Goal: Information Seeking & Learning: Check status

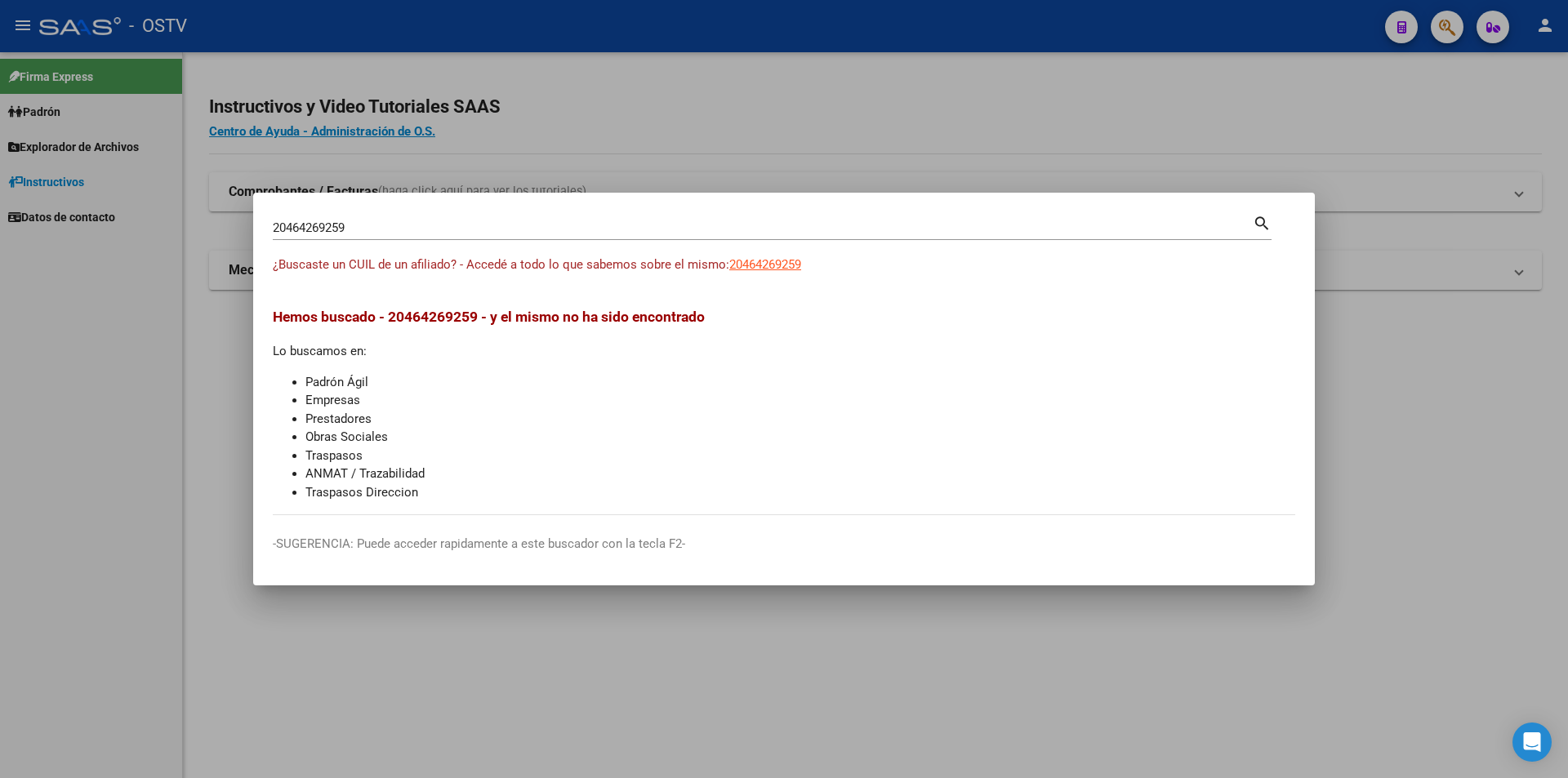
click at [394, 220] on div "20464269259 Buscar (apellido, dni, cuil, [PERSON_NAME], cuit, obra social)" at bounding box center [763, 227] width 980 height 24
drag, startPoint x: 387, startPoint y: 232, endPoint x: 237, endPoint y: 205, distance: 152.4
click at [237, 205] on div "20464269259 Buscar (apellido, dni, cuil, nro traspaso, cuit, obra social) searc…" at bounding box center [784, 389] width 1568 height 778
paste input "820229"
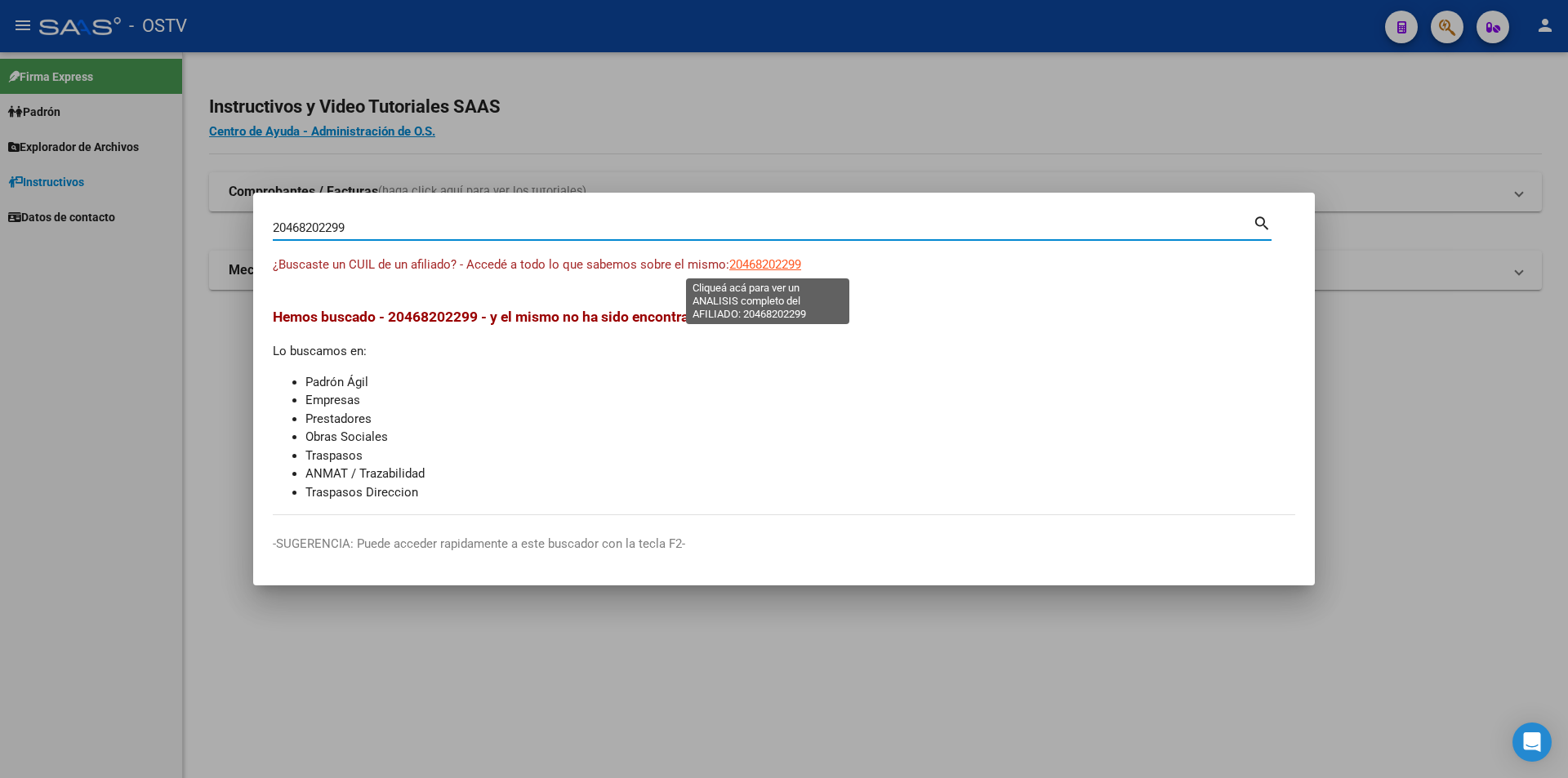
type input "20468202299"
click at [785, 265] on span "20468202299" at bounding box center [765, 264] width 72 height 14
type textarea "20468202299"
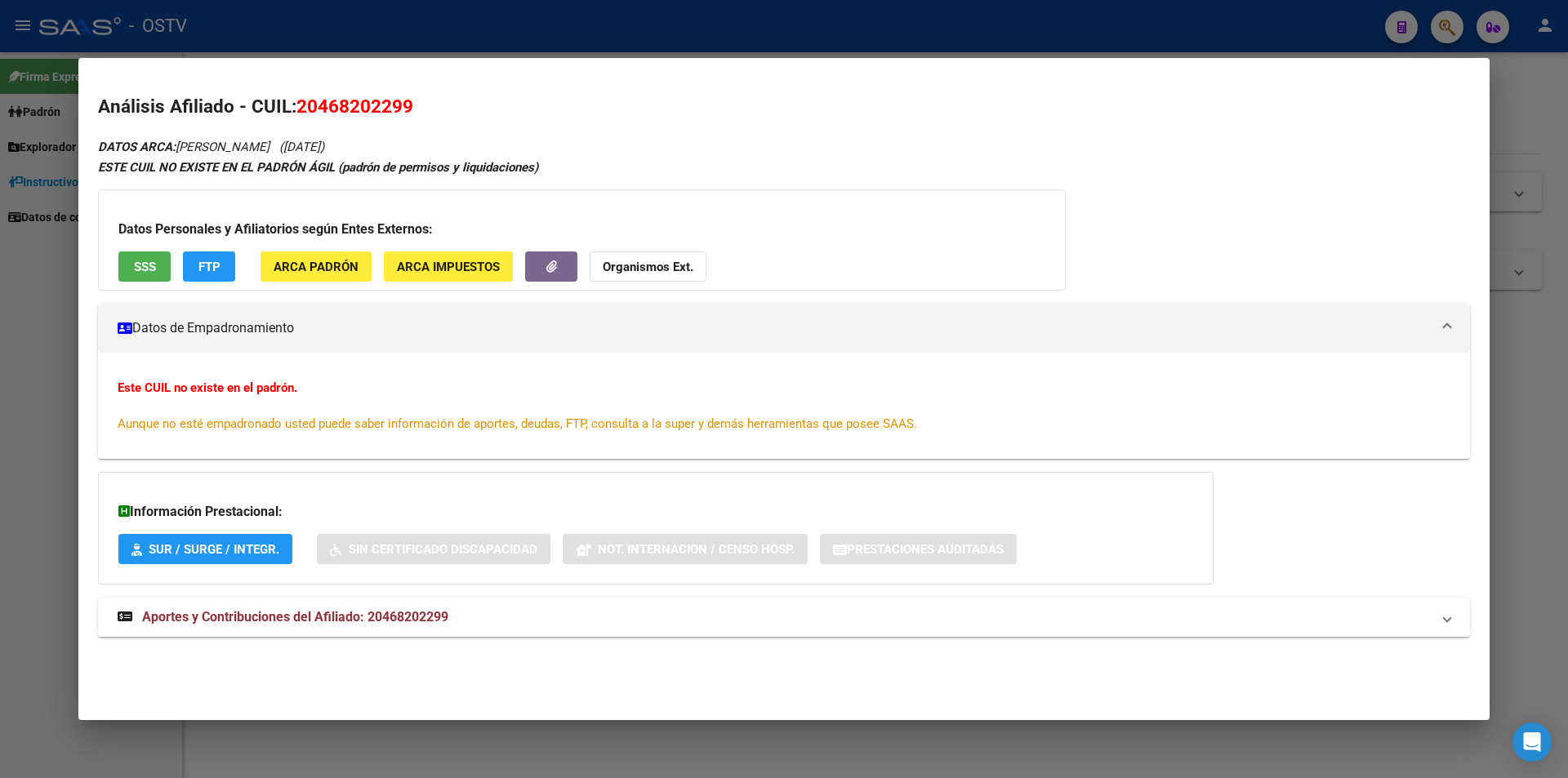
click at [161, 273] on button "SSS" at bounding box center [145, 267] width 52 height 30
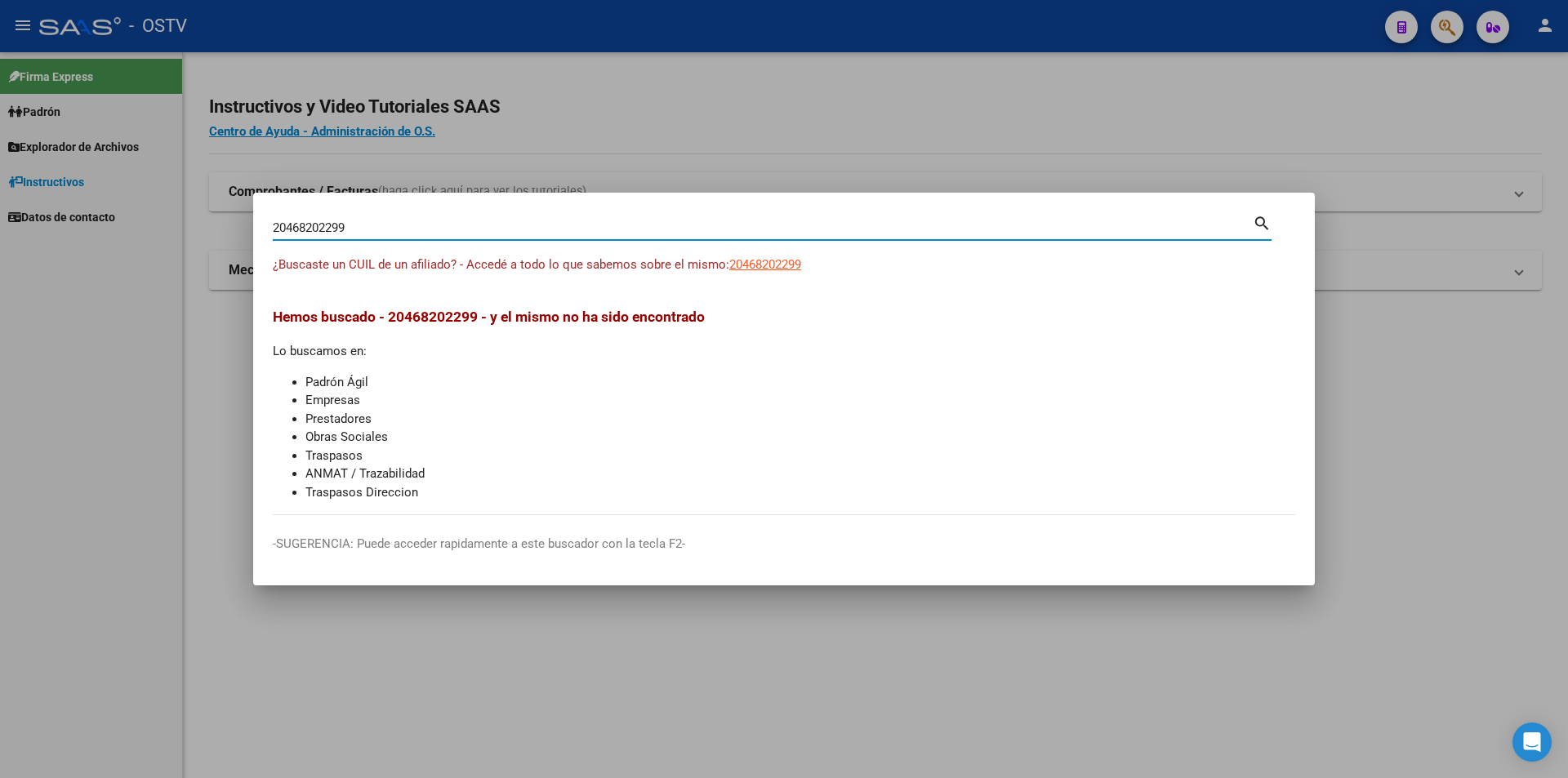
drag, startPoint x: 419, startPoint y: 225, endPoint x: 0, endPoint y: 205, distance: 419.5
click at [0, 205] on div "20468202299 Buscar (apellido, dni, cuil, nro traspaso, cuit, obra social) searc…" at bounding box center [784, 389] width 1568 height 778
paste input "347403358"
type input "23474033589"
click at [755, 273] on app-link-go-to "23474033589" at bounding box center [765, 265] width 72 height 19
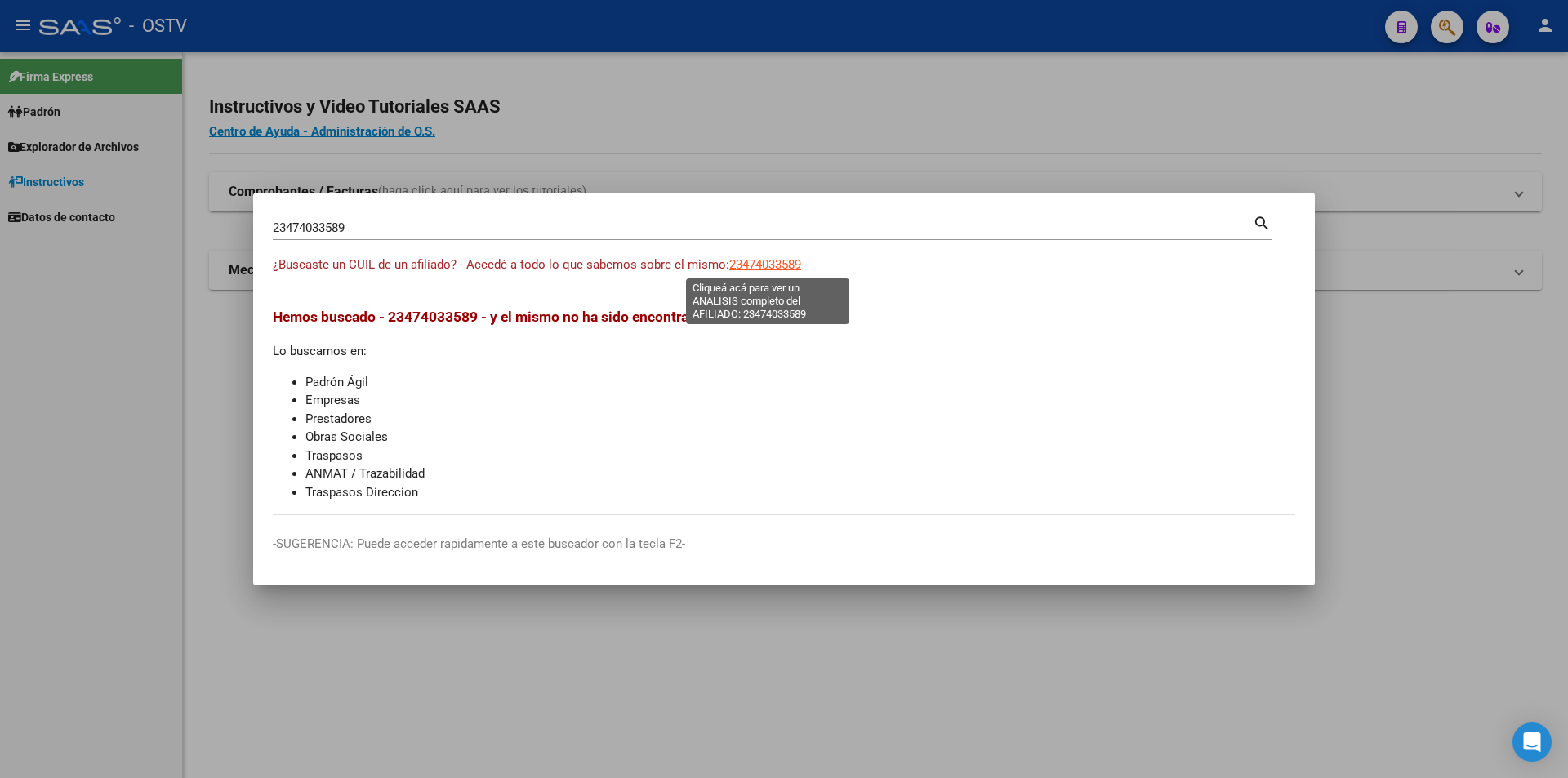
click at [760, 258] on span "23474033589" at bounding box center [765, 264] width 72 height 14
type textarea "23474033589"
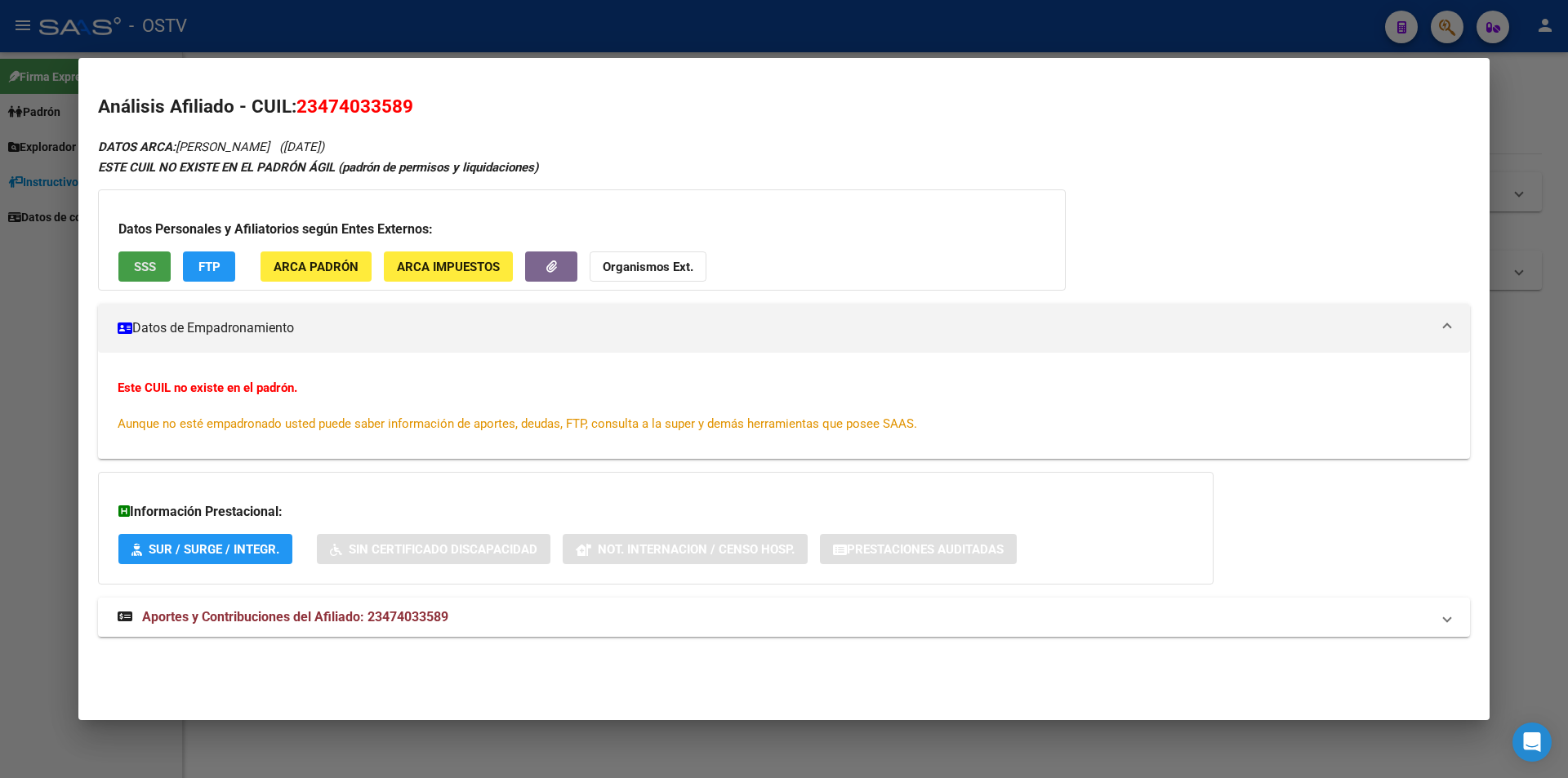
click at [157, 259] on button "SSS" at bounding box center [145, 267] width 52 height 30
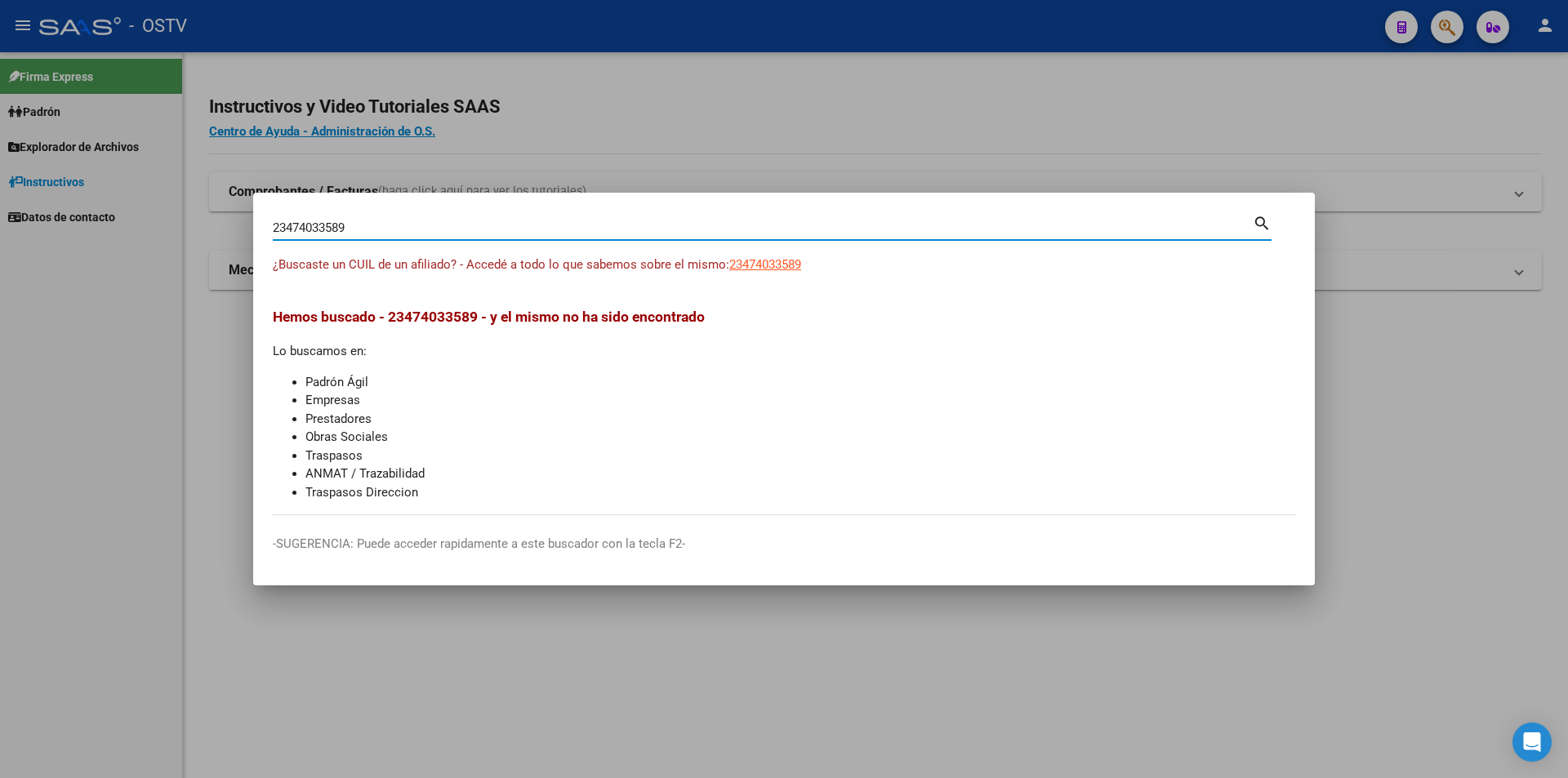
drag, startPoint x: 396, startPoint y: 230, endPoint x: 236, endPoint y: 253, distance: 161.6
click at [236, 253] on div "23474033589 Buscar (apellido, dni, cuil, nro traspaso, cuit, obra social) searc…" at bounding box center [784, 389] width 1568 height 778
paste input "0441702400"
type input "20441702400"
click at [787, 270] on span "20441702400" at bounding box center [765, 264] width 72 height 14
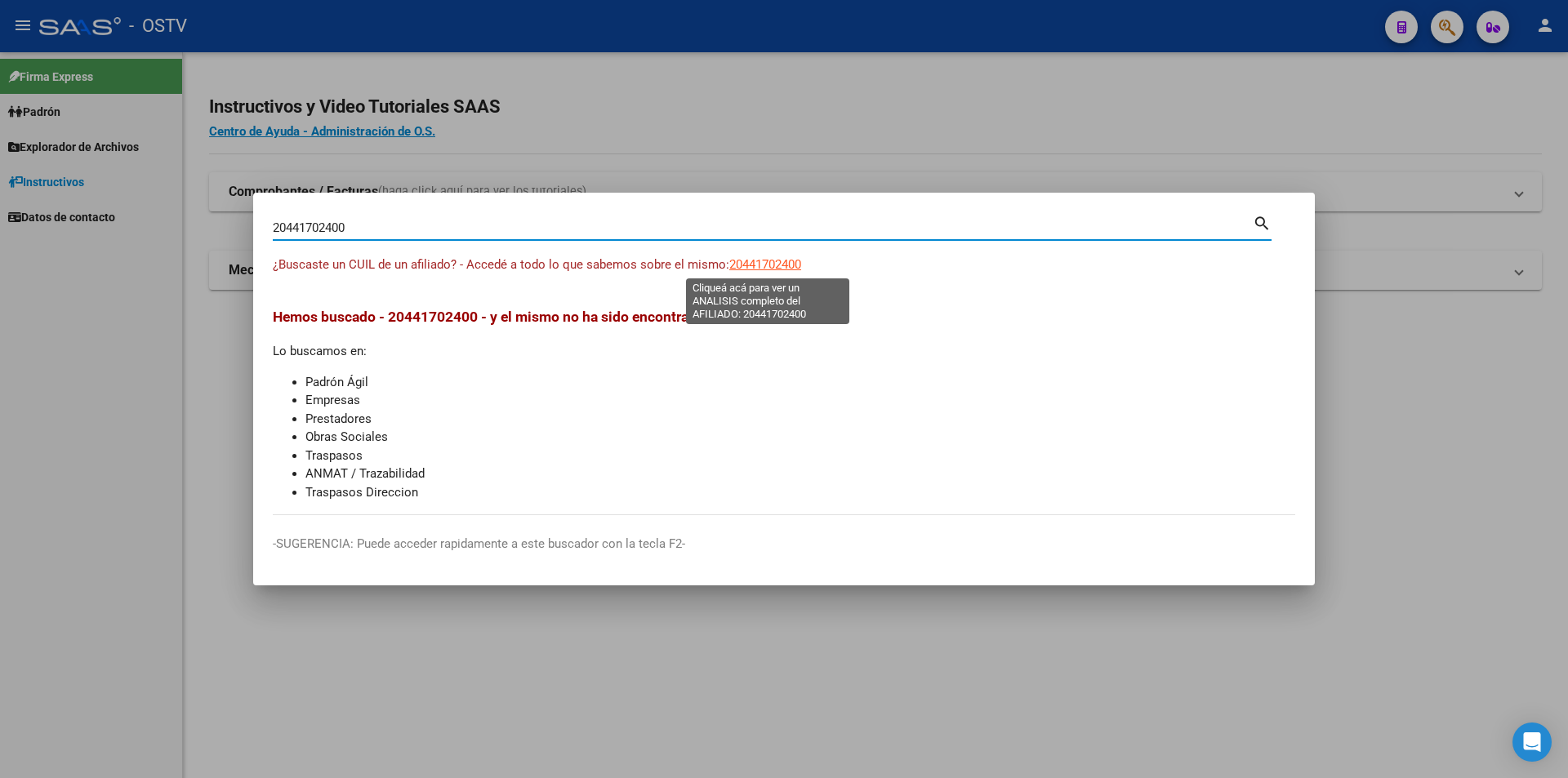
type textarea "20441702400"
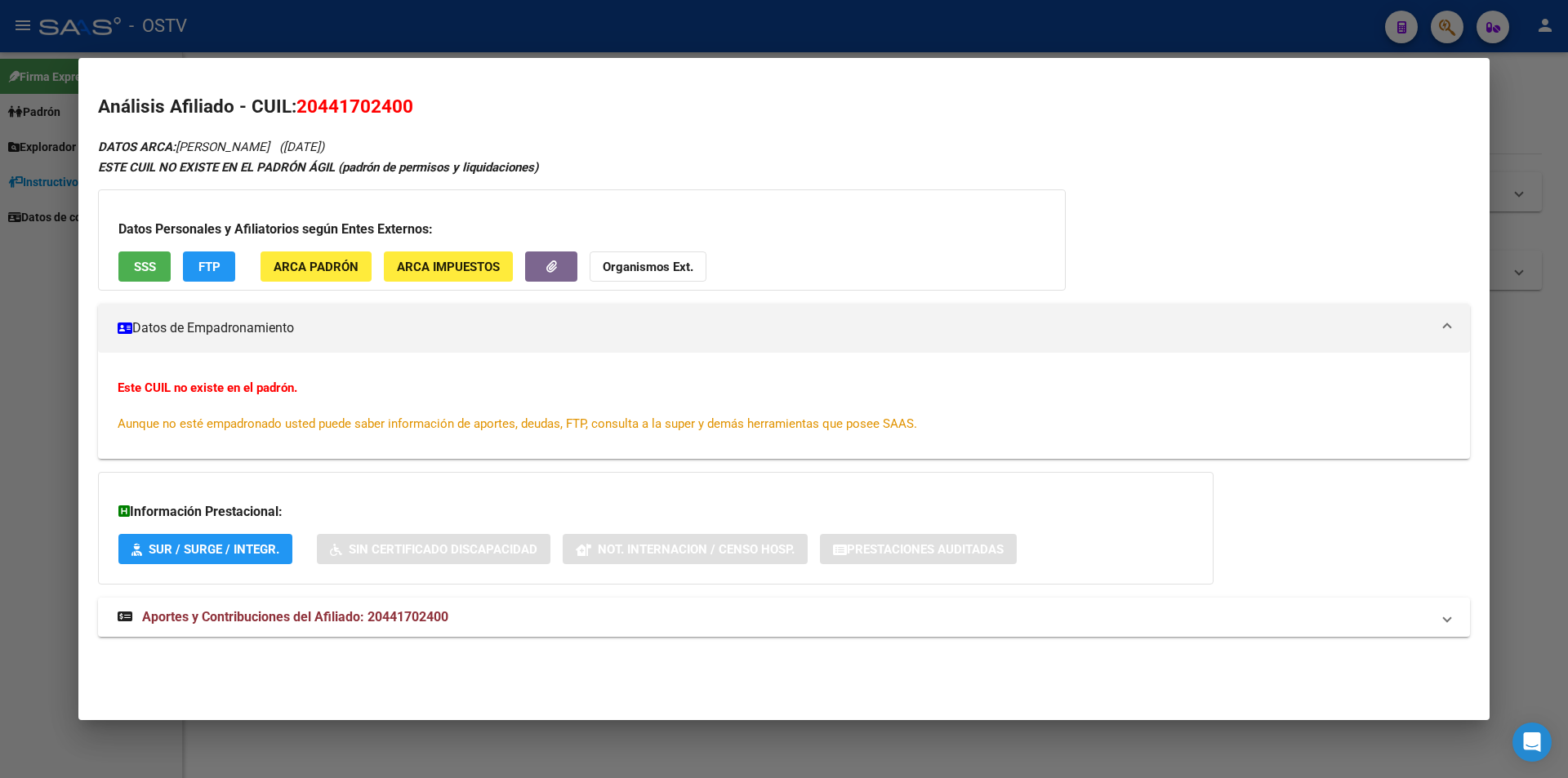
click at [157, 255] on button "SSS" at bounding box center [145, 267] width 52 height 30
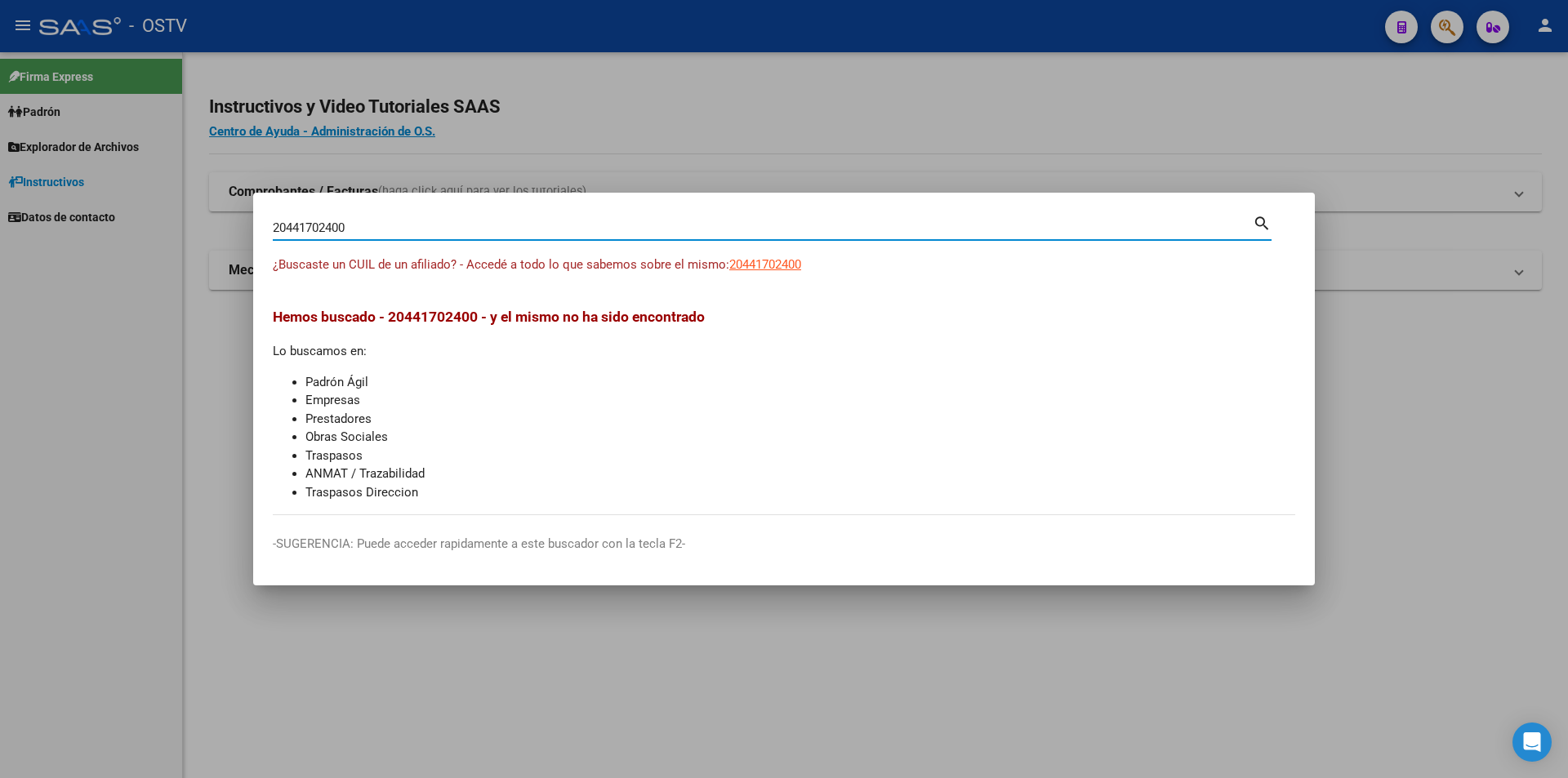
drag, startPoint x: 343, startPoint y: 233, endPoint x: 152, endPoint y: 238, distance: 191.1
click at [152, 238] on div "20441702400 Buscar (apellido, dni, cuil, nro traspaso, cuit, obra social) searc…" at bounding box center [784, 389] width 1568 height 778
paste input "367051915"
type input "20367051915"
click at [754, 265] on span "20367051915" at bounding box center [765, 264] width 72 height 14
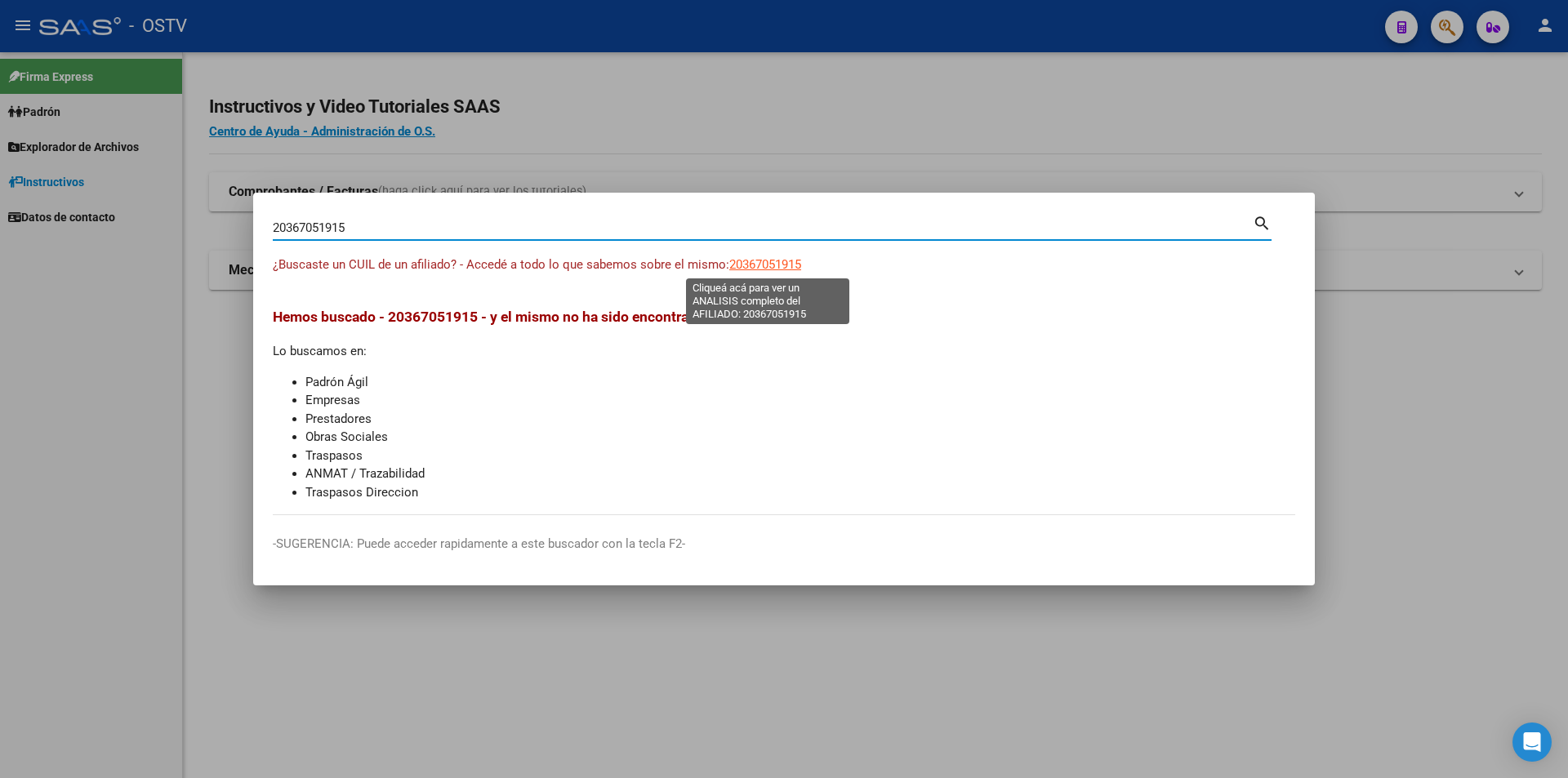
type textarea "20367051915"
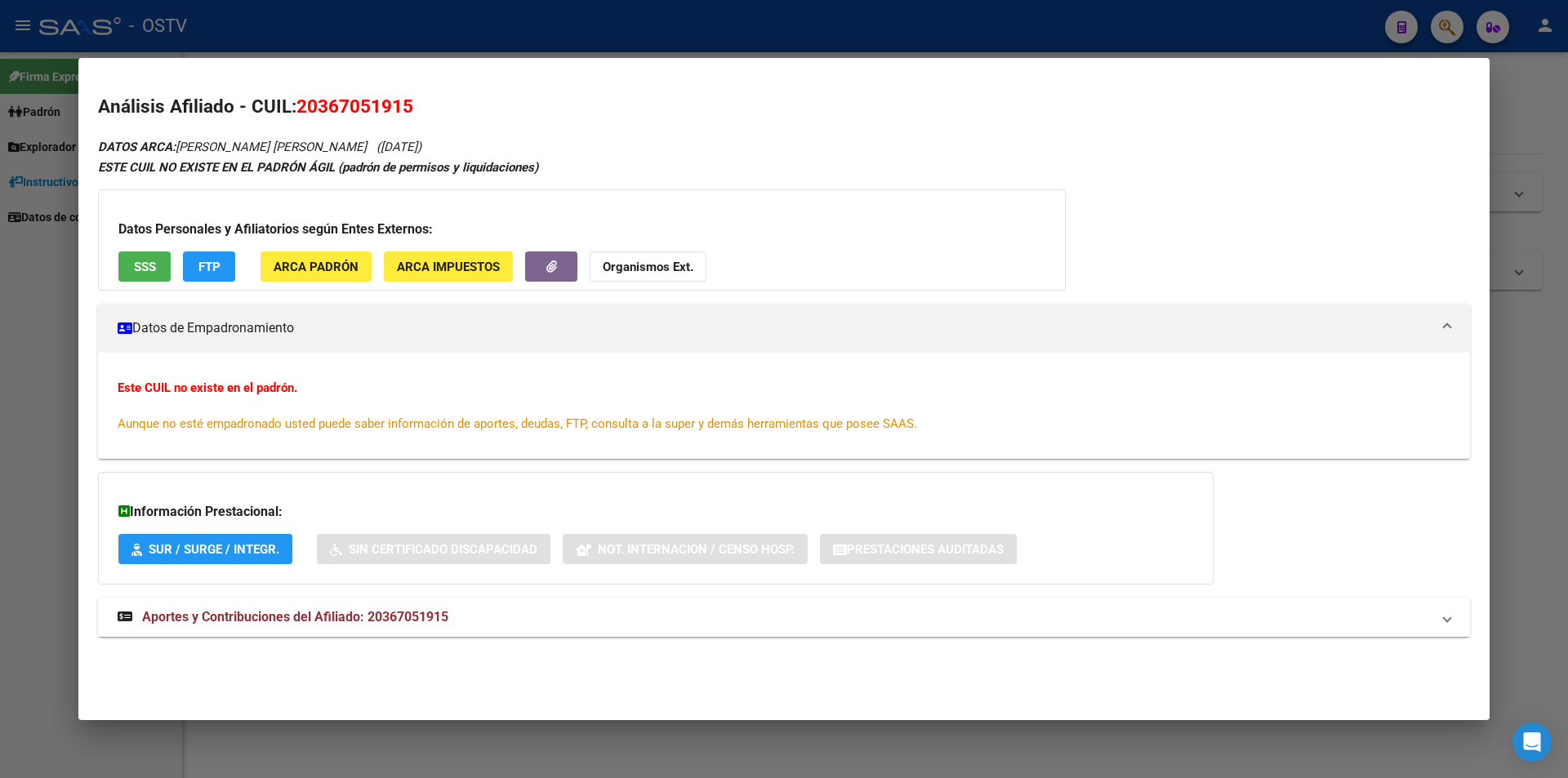
click at [153, 263] on span "SSS" at bounding box center [145, 266] width 22 height 14
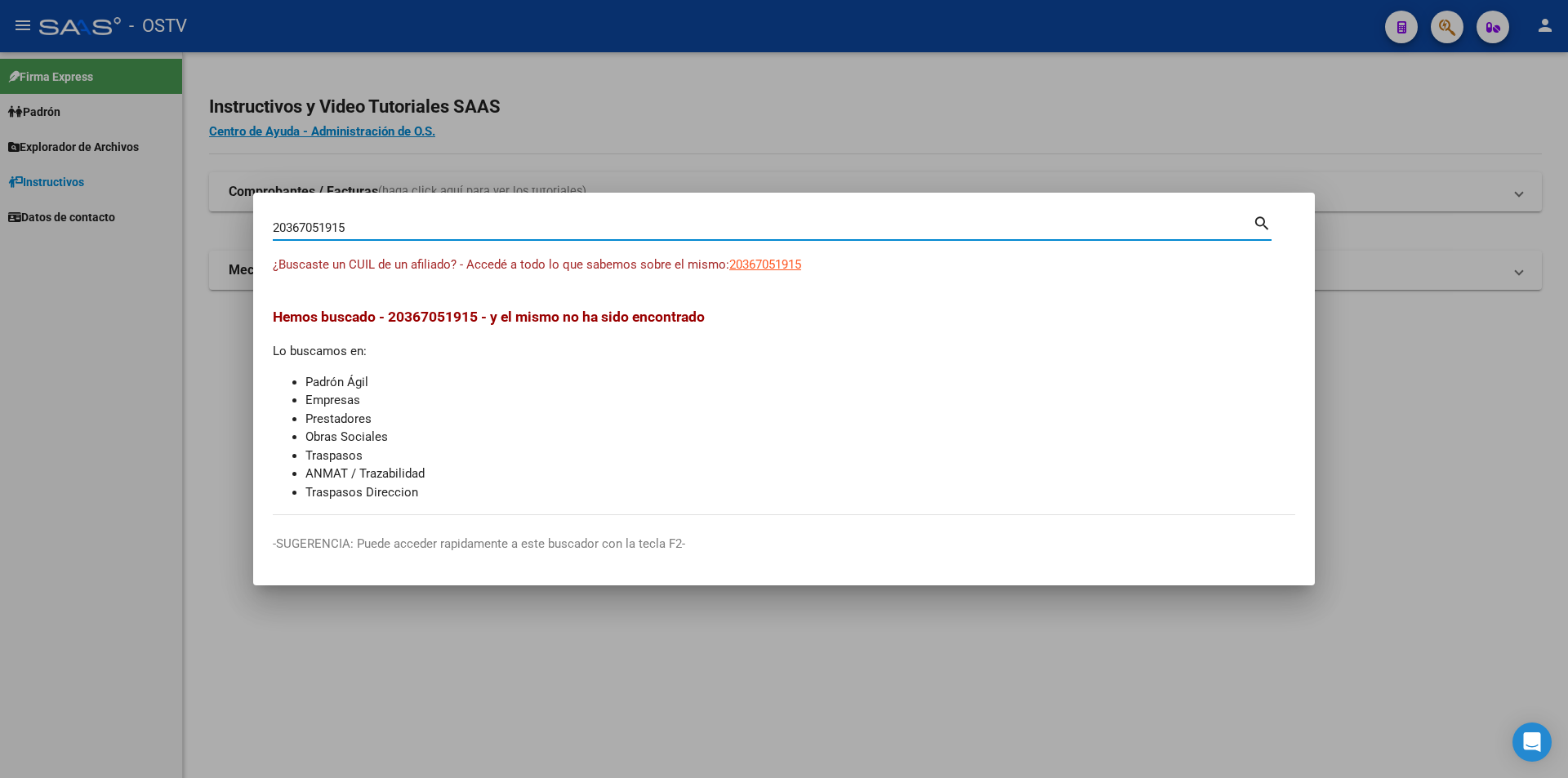
drag, startPoint x: 397, startPoint y: 231, endPoint x: 81, endPoint y: 202, distance: 317.3
click at [85, 204] on div "20367051915 Buscar (apellido, dni, cuil, nro traspaso, cuit, obra social) searc…" at bounding box center [784, 389] width 1568 height 778
paste input "77693028"
type input "20377693028"
click at [755, 258] on span "20377693028" at bounding box center [765, 264] width 72 height 14
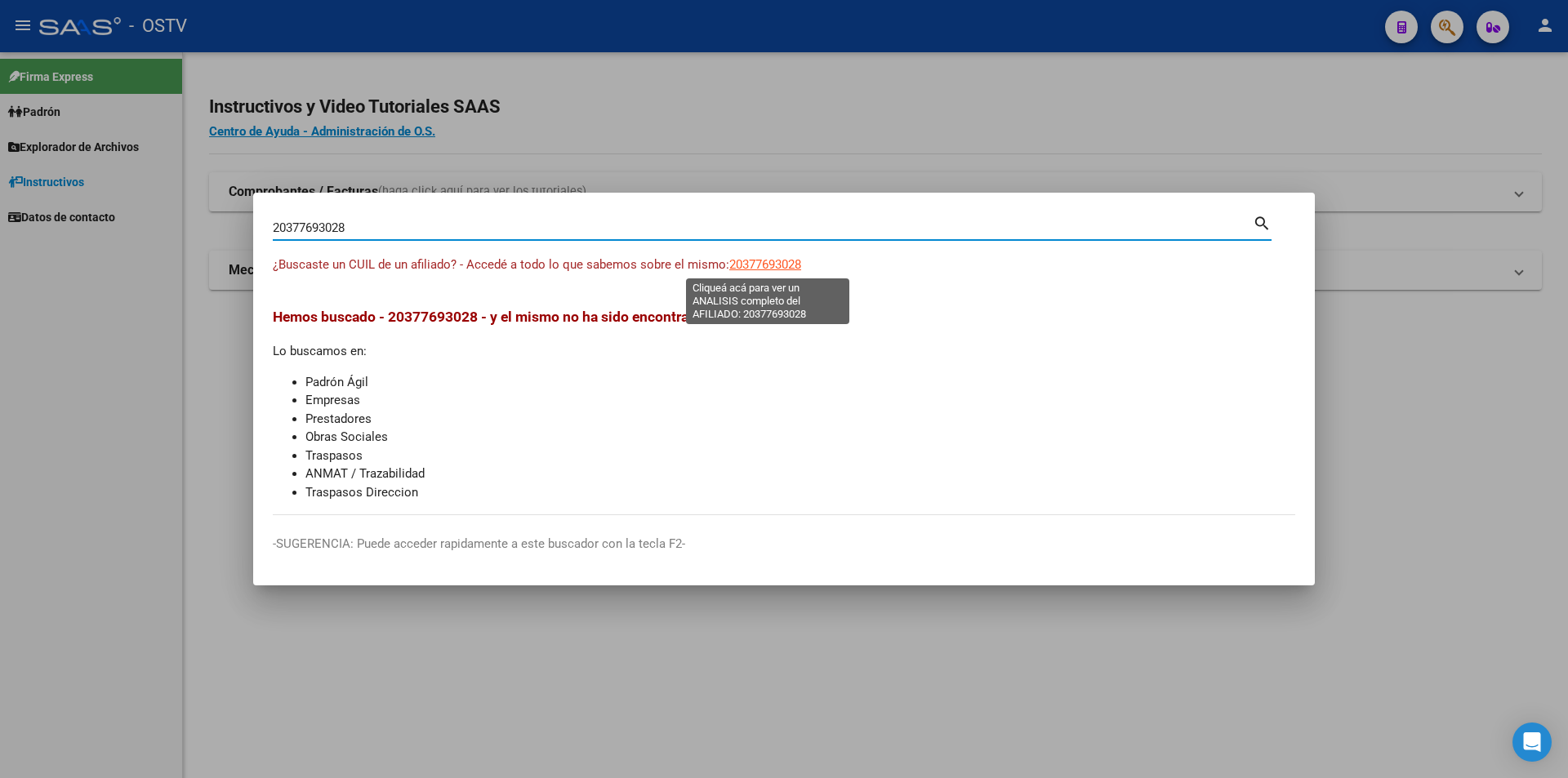
type textarea "20377693028"
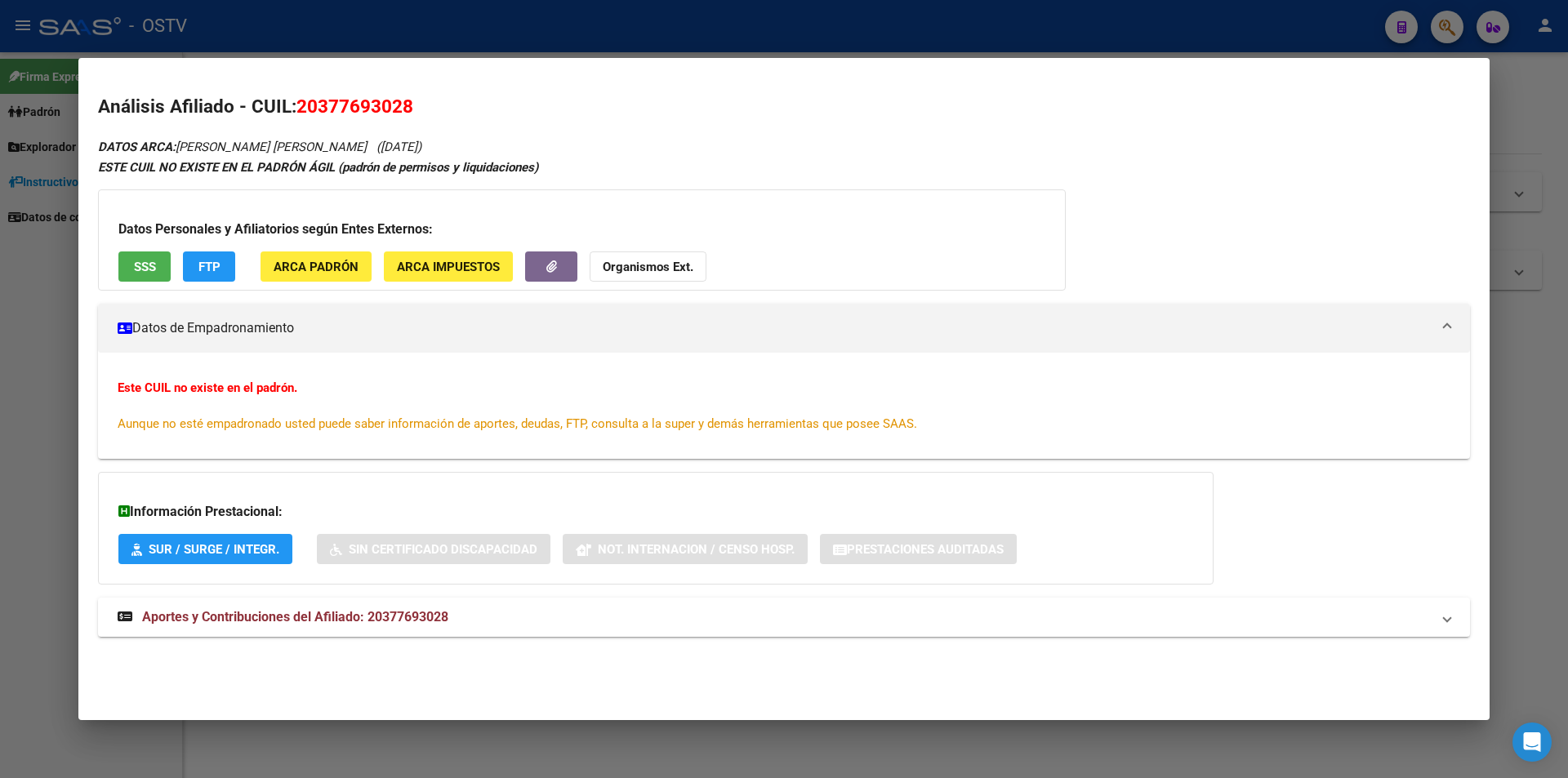
click at [149, 259] on span "SSS" at bounding box center [145, 266] width 22 height 14
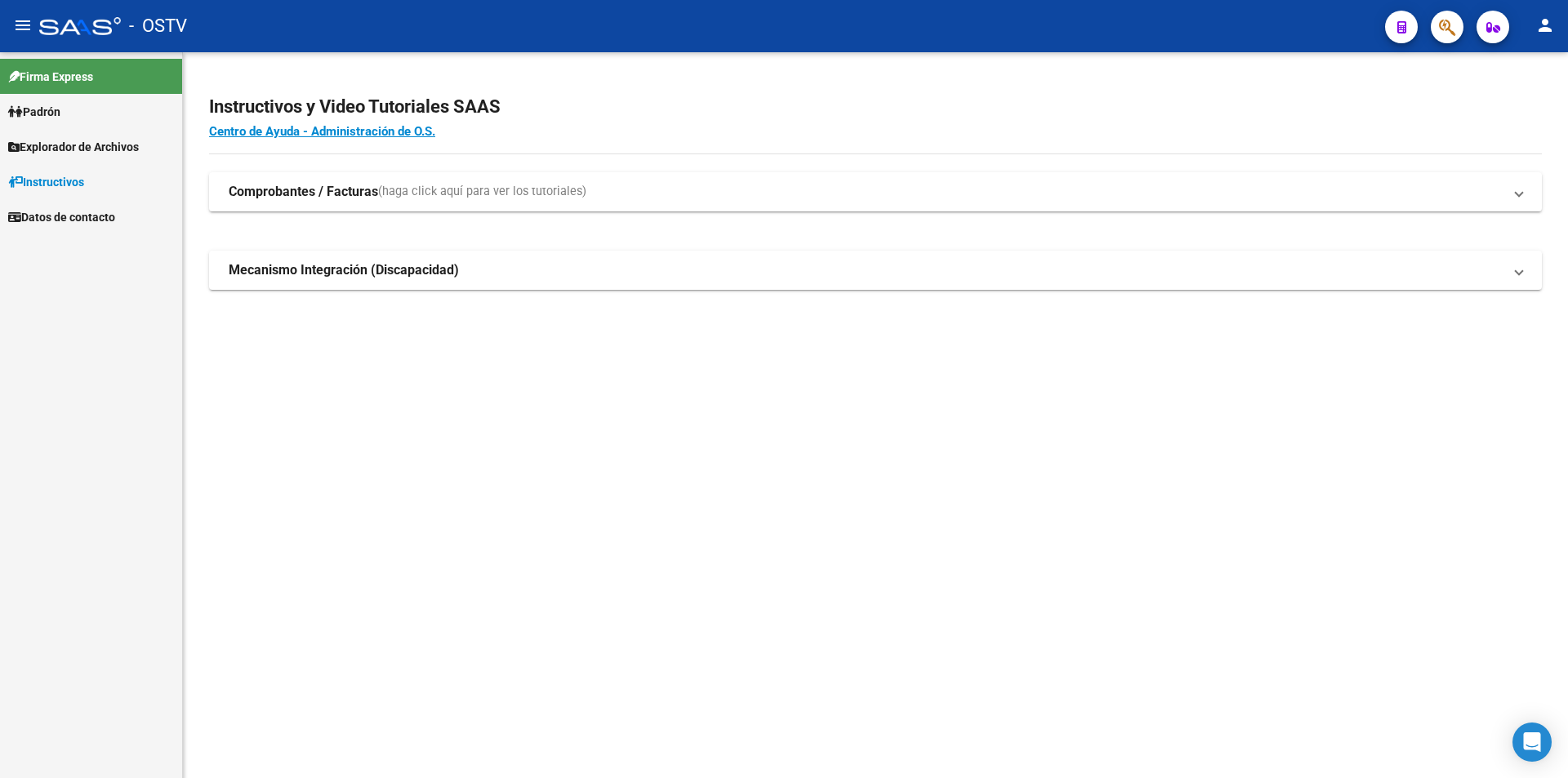
click at [564, 399] on mat-sidenav-content "Instructivos y Video Tutoriales SAAS Centro de Ayuda - Administración de O.S. C…" at bounding box center [875, 415] width 1385 height 726
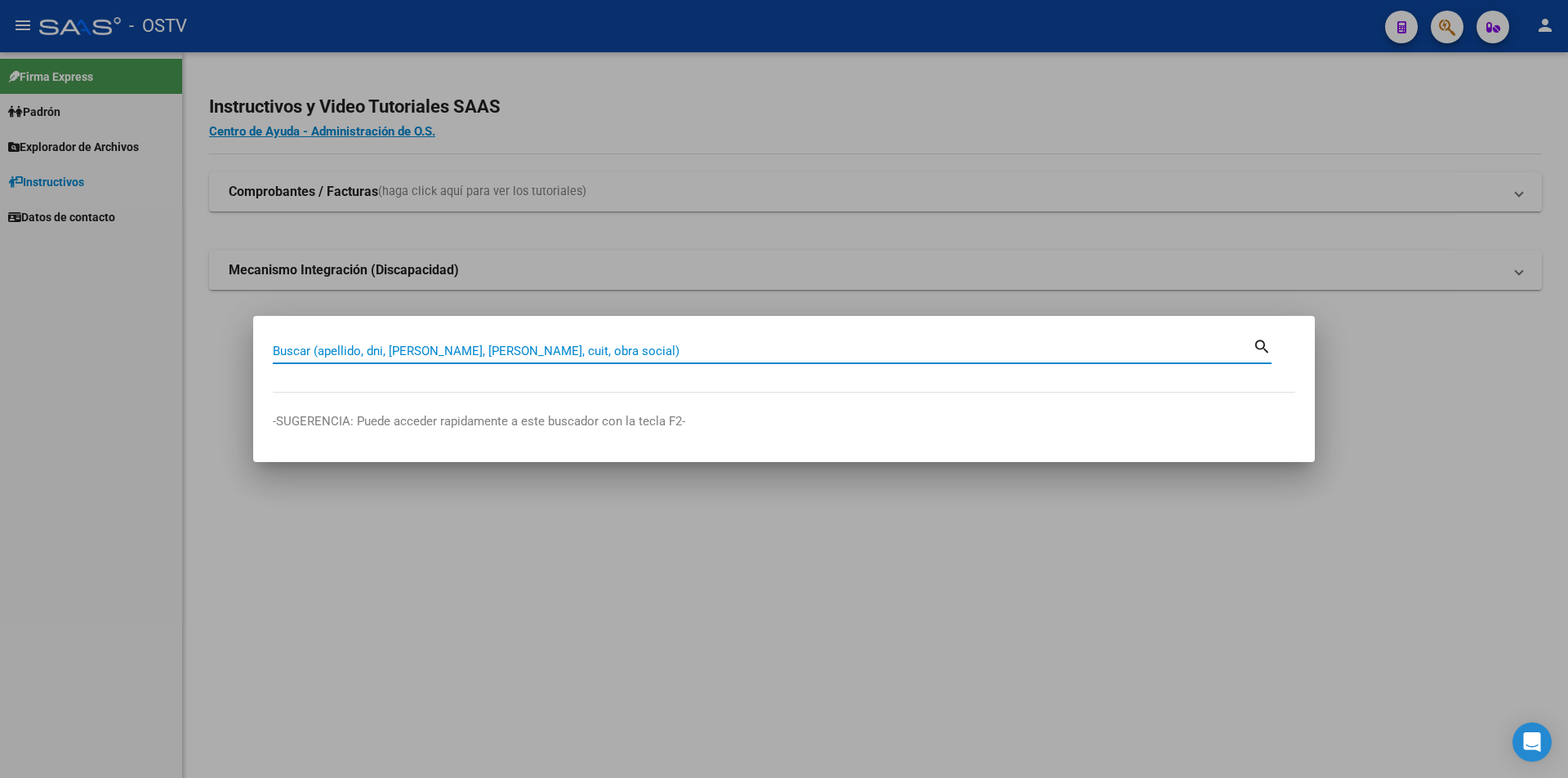
click at [568, 351] on input "Buscar (apellido, dni, [PERSON_NAME], [PERSON_NAME], cuit, obra social)" at bounding box center [763, 350] width 980 height 14
paste input "20406552188"
type input "20406552188"
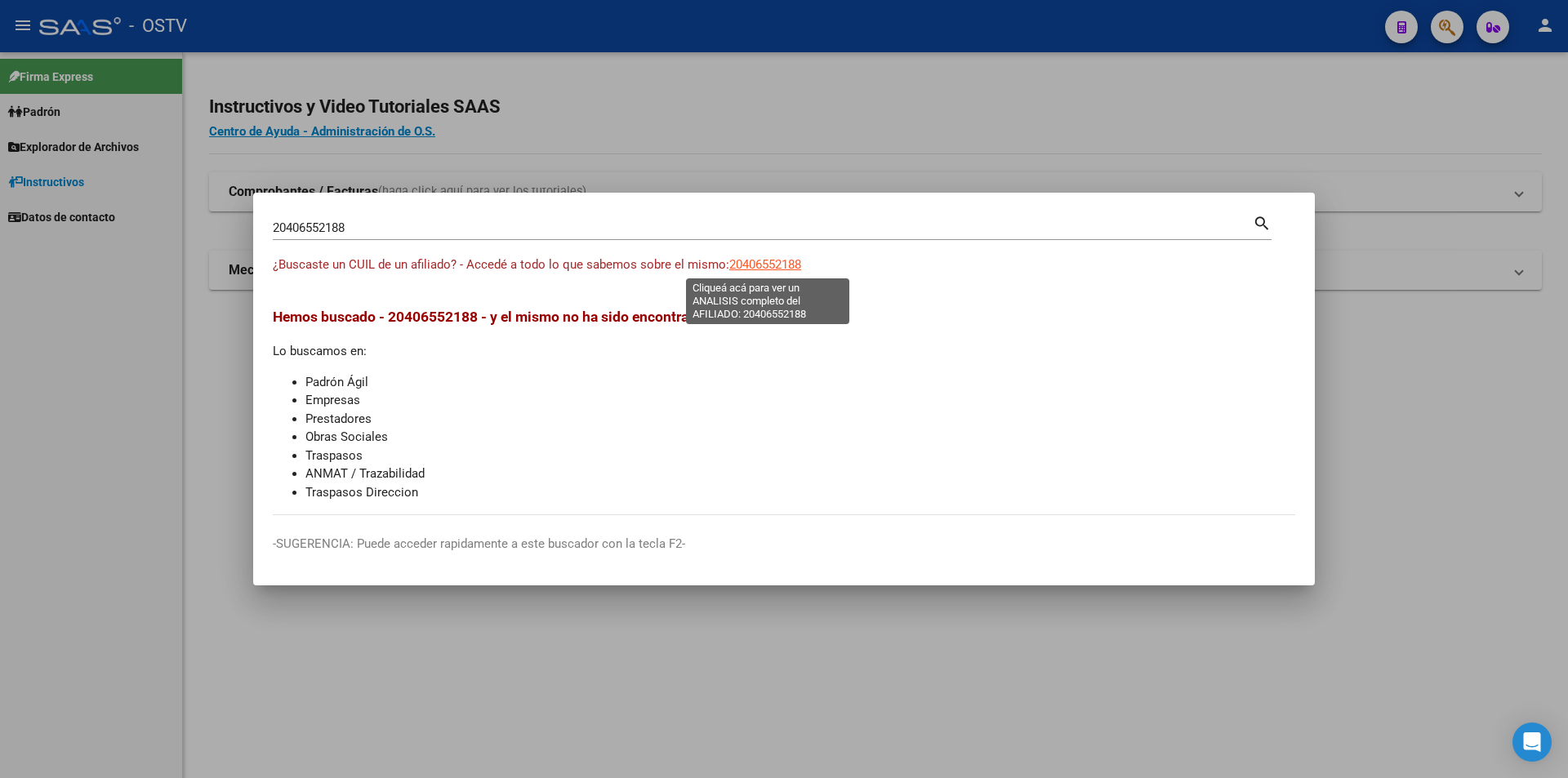
click at [792, 263] on span "20406552188" at bounding box center [765, 264] width 72 height 14
type textarea "20406552188"
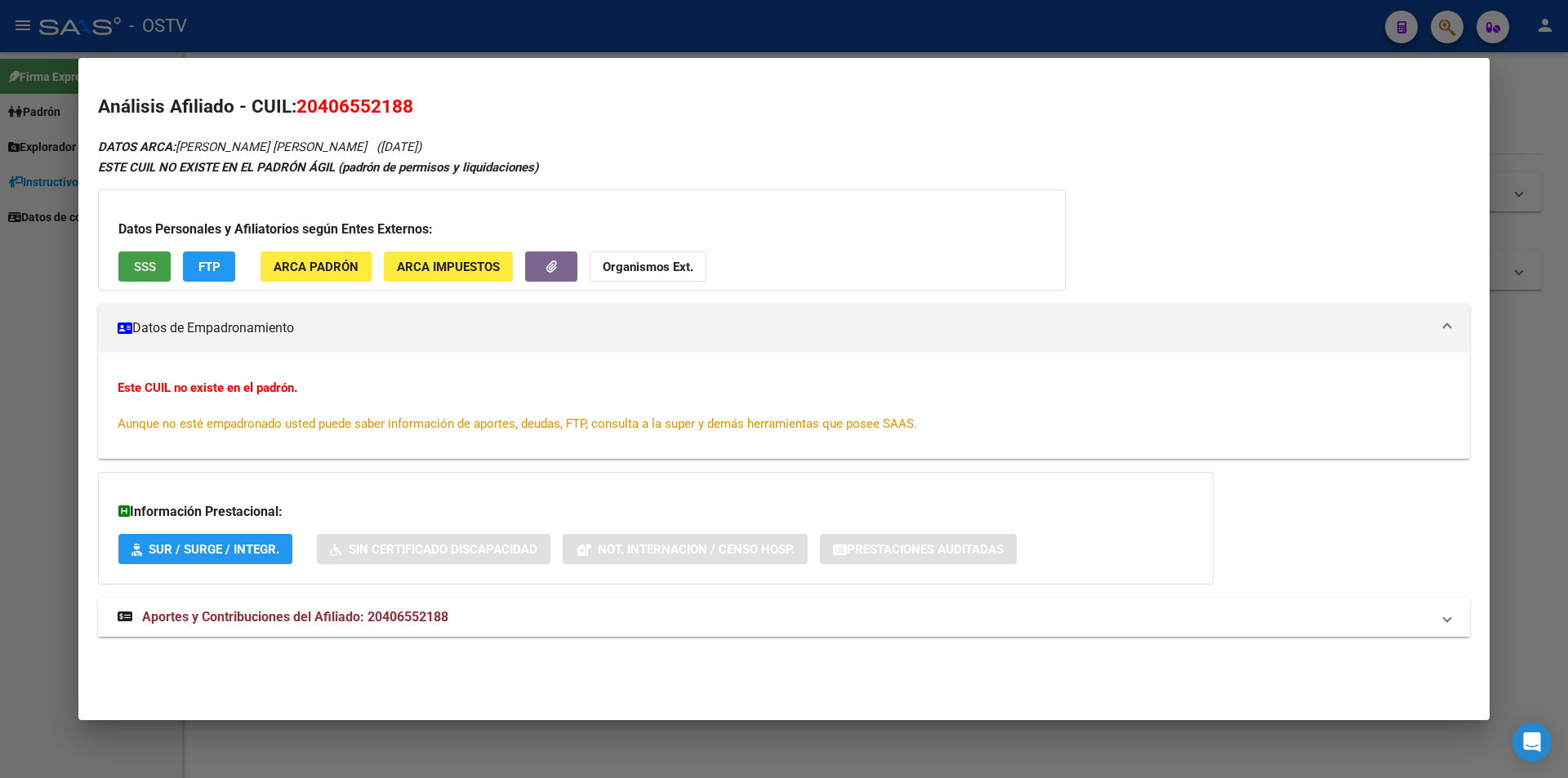
click at [126, 281] on button "SSS" at bounding box center [145, 267] width 52 height 30
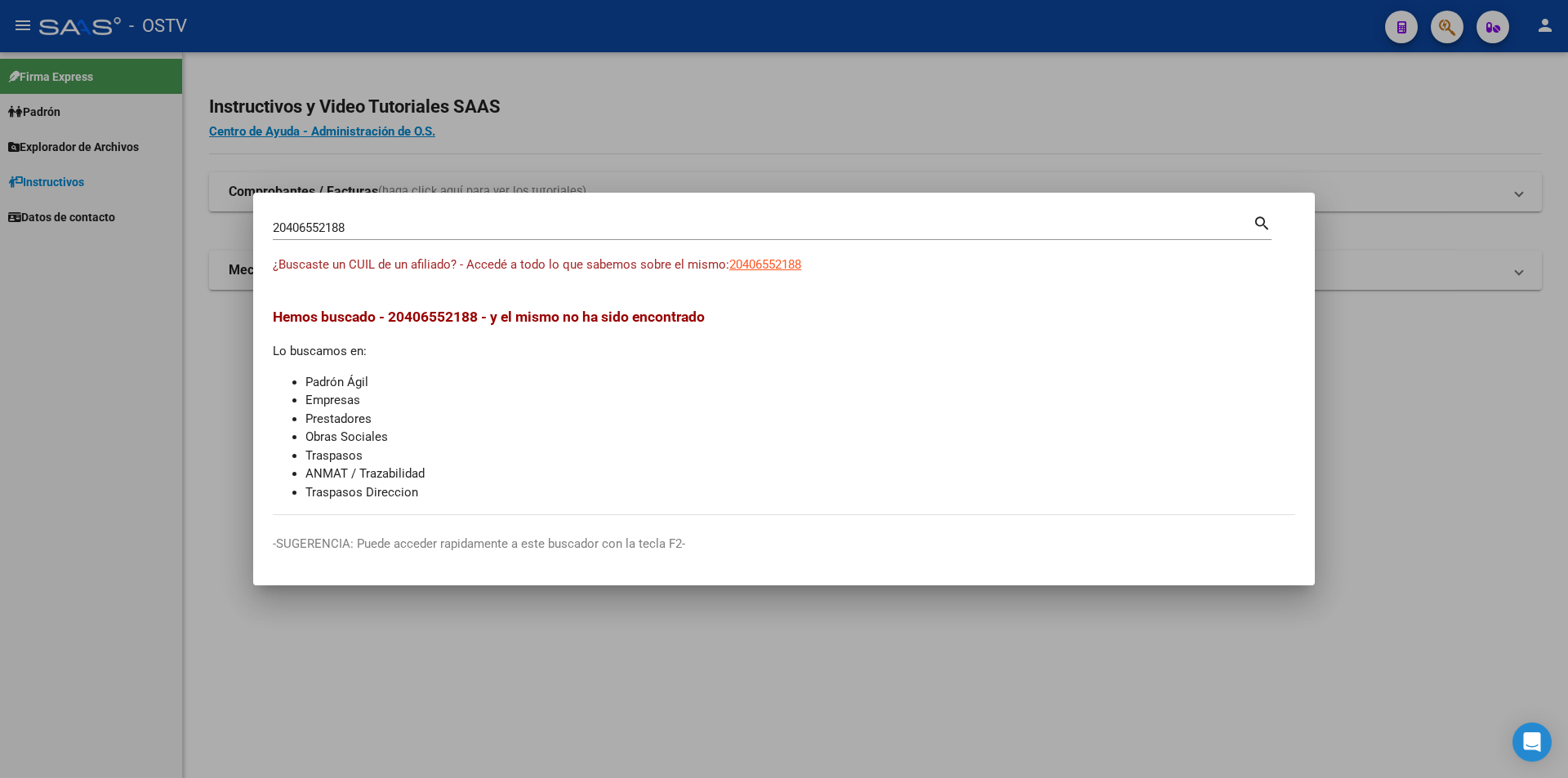
click at [426, 239] on div "20406552188 Buscar (apellido, dni, [PERSON_NAME], [PERSON_NAME], cuit, obra soc…" at bounding box center [772, 233] width 999 height 43
drag, startPoint x: 413, startPoint y: 227, endPoint x: 67, endPoint y: 189, distance: 348.1
click at [67, 189] on div "20406552188 Buscar (apellido, dni, cuil, nro traspaso, cuit, obra social) searc…" at bounding box center [784, 389] width 1568 height 778
paste input "48302084"
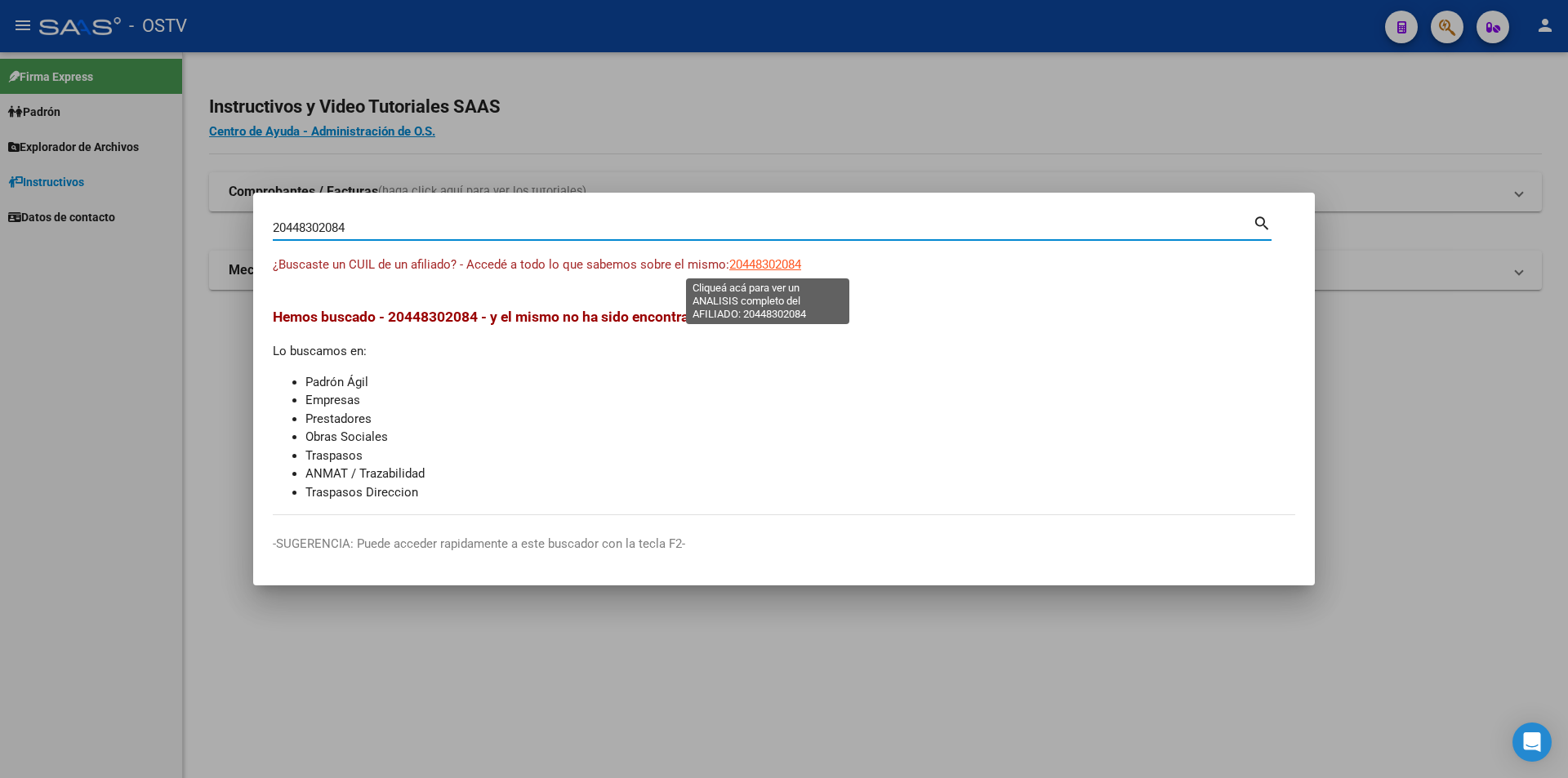
type input "20448302084"
click at [775, 270] on span "20448302084" at bounding box center [765, 264] width 72 height 14
type textarea "20448302084"
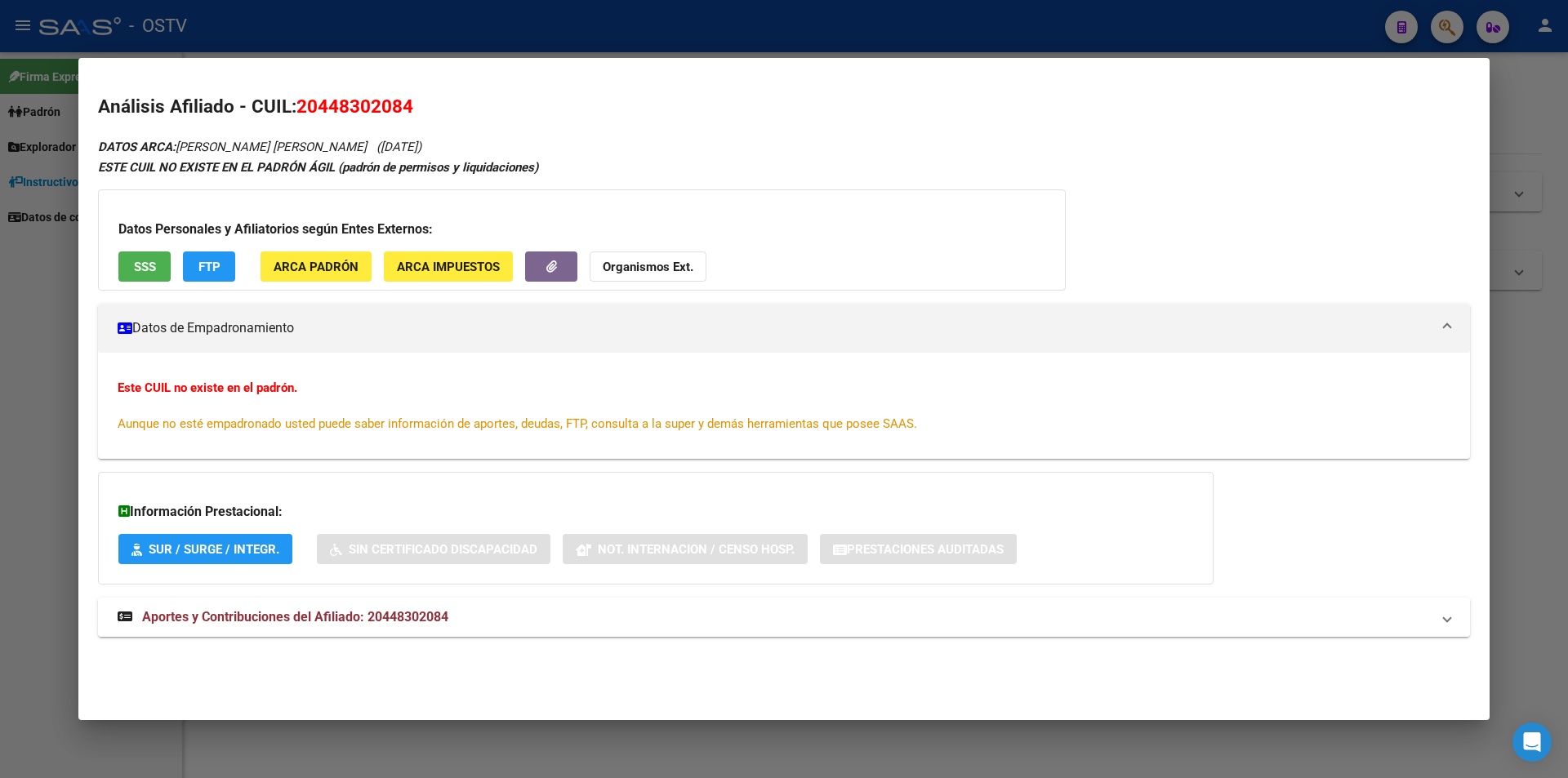
click at [151, 263] on span "SSS" at bounding box center [145, 266] width 22 height 14
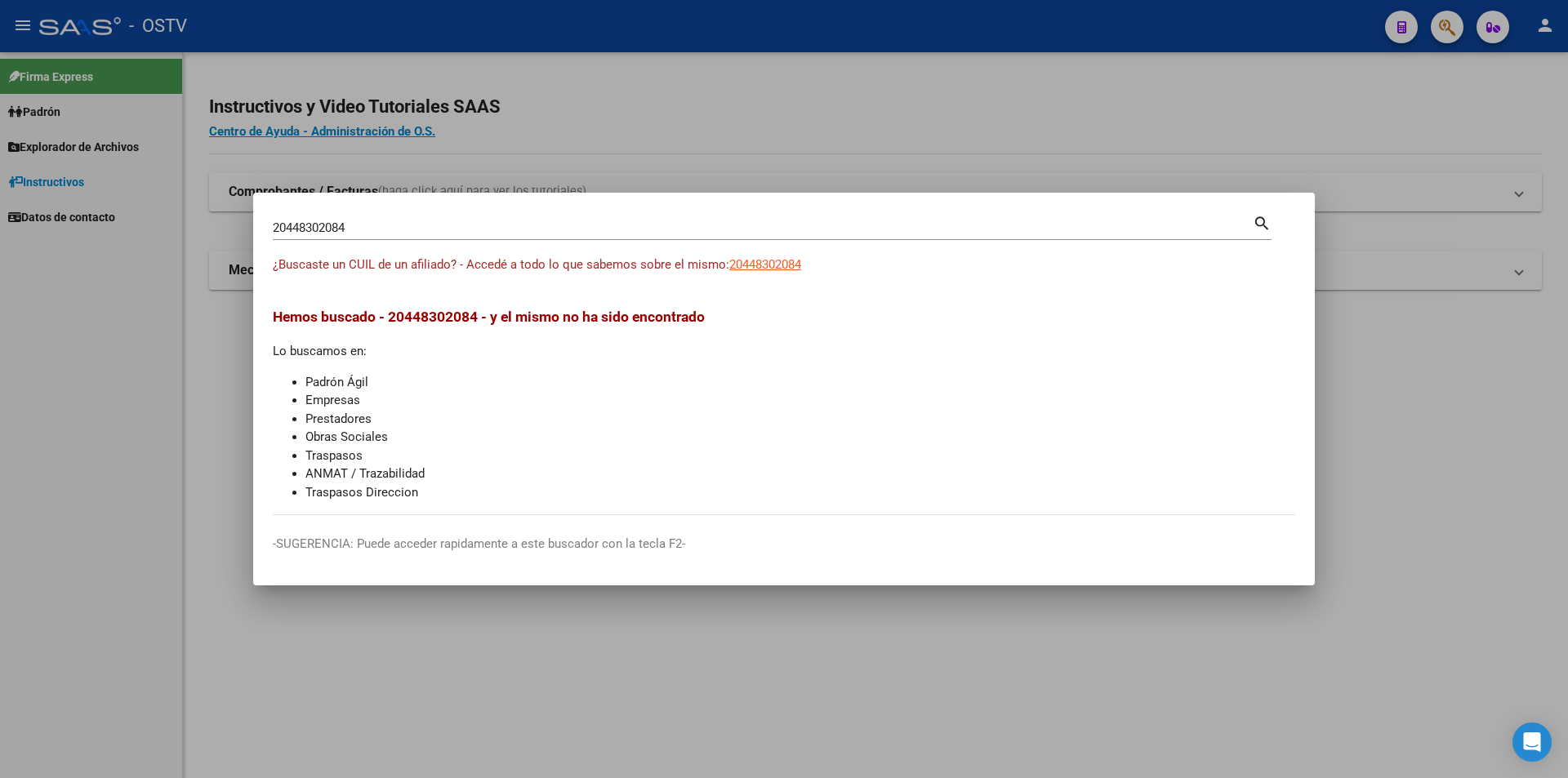
click at [424, 215] on div "20448302084 Buscar (apellido, dni, cuil, [PERSON_NAME], cuit, obra social) sear…" at bounding box center [772, 226] width 999 height 28
drag, startPoint x: 359, startPoint y: 227, endPoint x: 143, endPoint y: 199, distance: 217.8
click at [143, 199] on div "20448302084 Buscar (apellido, dni, cuil, nro traspaso, cuit, obra social) searc…" at bounding box center [784, 389] width 1568 height 778
paste input "08322937"
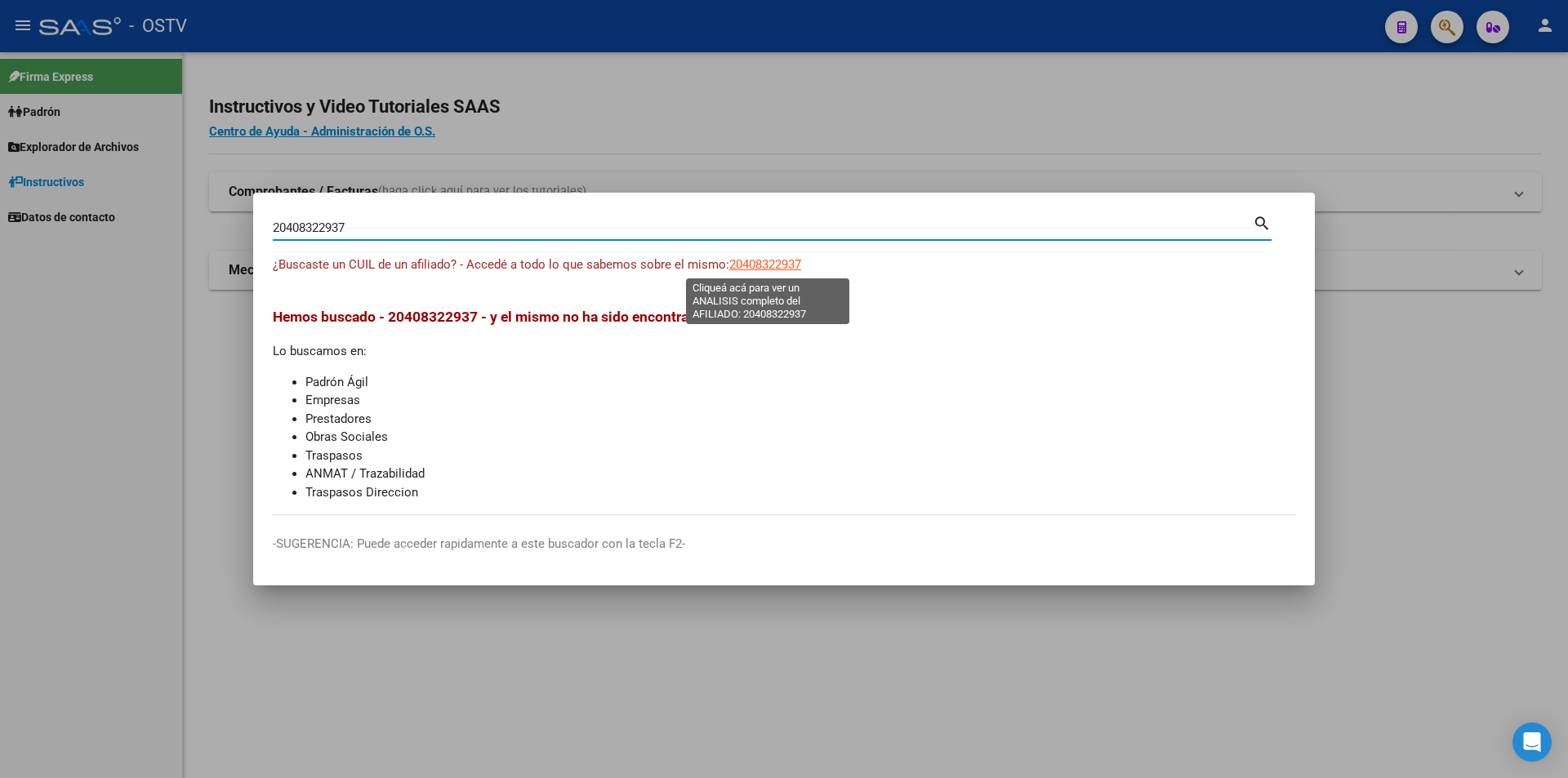
type input "20408322937"
click at [752, 258] on span "20408322937" at bounding box center [765, 264] width 72 height 14
type textarea "20408322937"
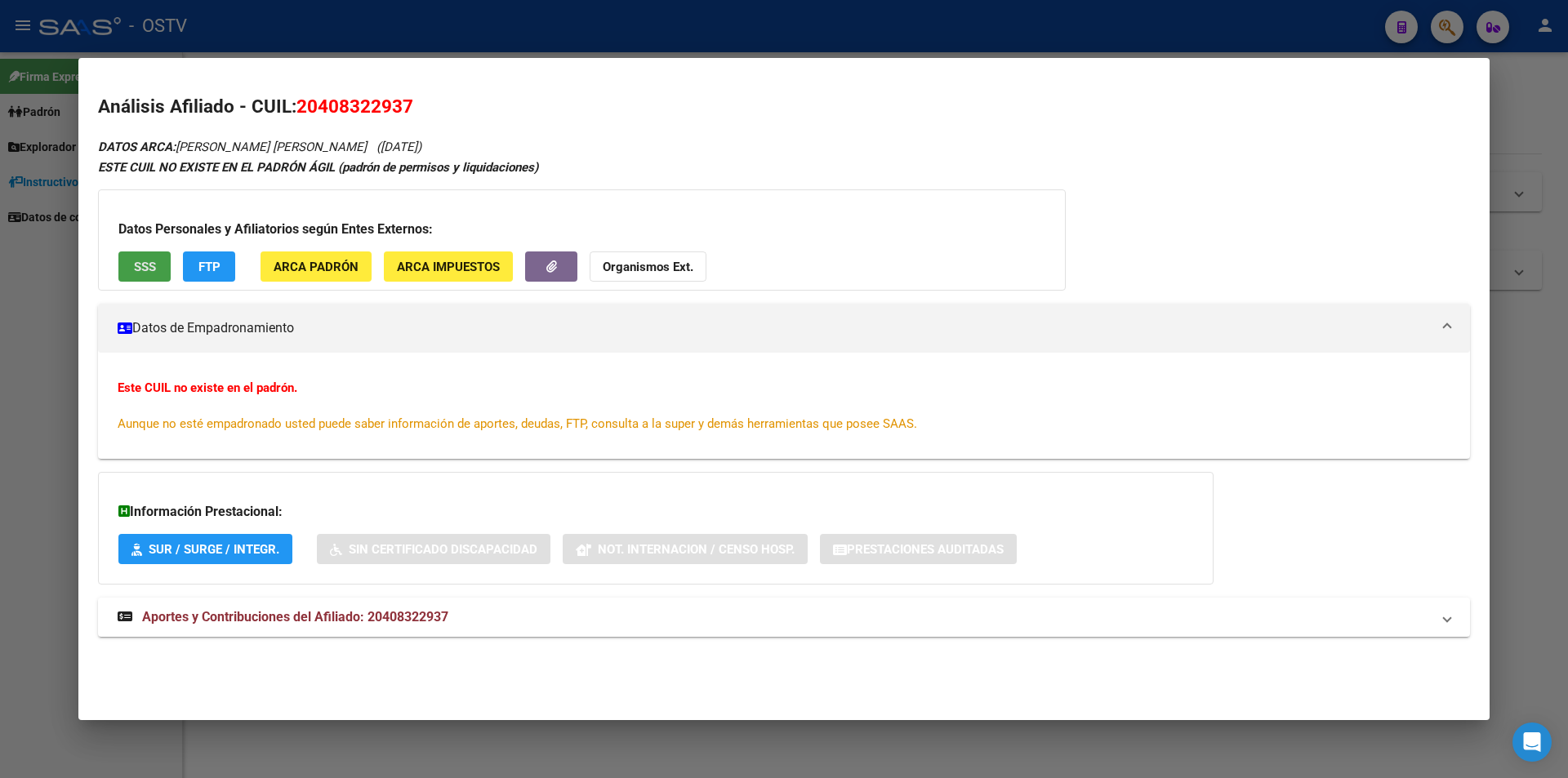
click at [162, 271] on button "SSS" at bounding box center [145, 267] width 52 height 30
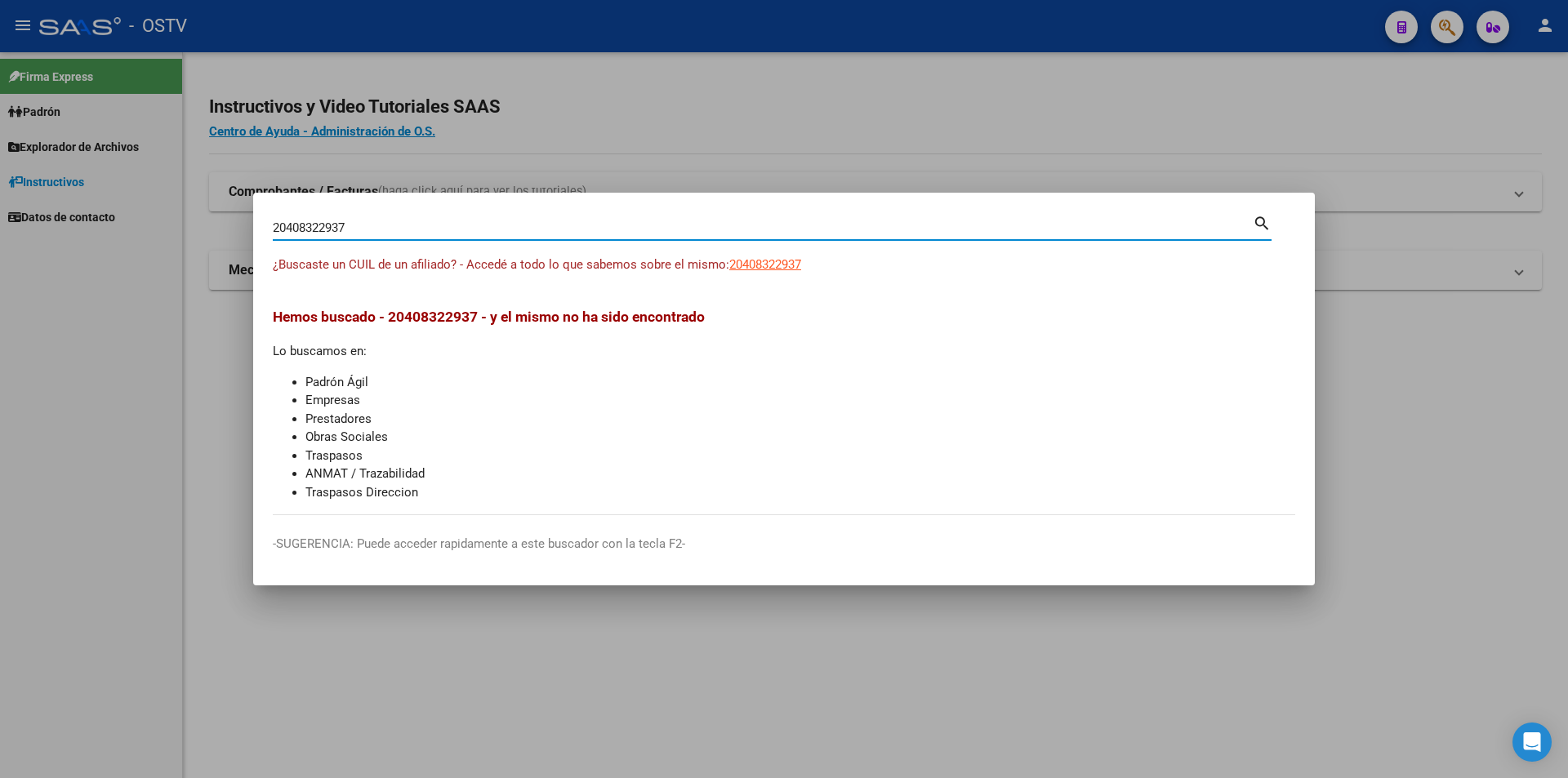
drag, startPoint x: 350, startPoint y: 224, endPoint x: 200, endPoint y: 187, distance: 154.5
click at [201, 187] on div "20408322937 Buscar (apellido, dni, cuil, nro traspaso, cuit, obra social) searc…" at bounding box center [784, 389] width 1568 height 778
paste input "7396554033"
type input "27396554033"
click at [775, 263] on span "27396554033" at bounding box center [765, 264] width 72 height 14
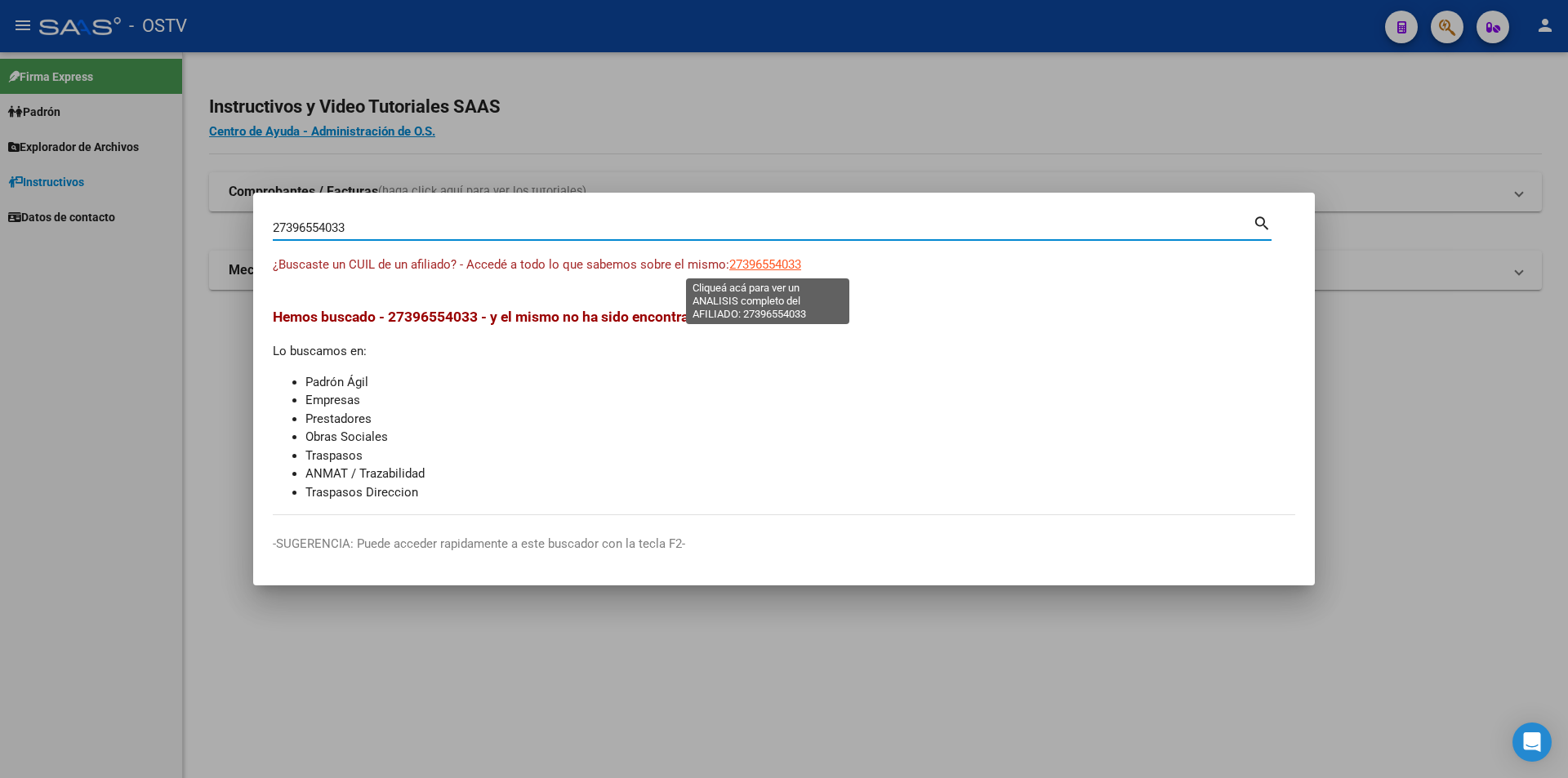
type textarea "27396554033"
